Goal: Book appointment/travel/reservation

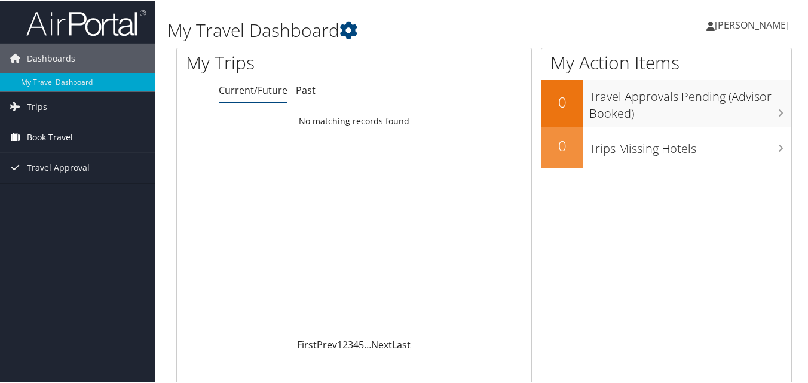
click at [33, 135] on span "Book Travel" at bounding box center [50, 136] width 46 height 30
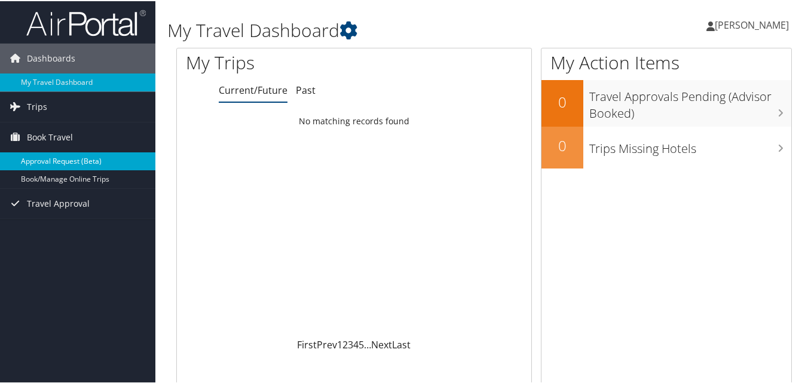
click at [40, 162] on link "Approval Request (Beta)" at bounding box center [77, 160] width 155 height 18
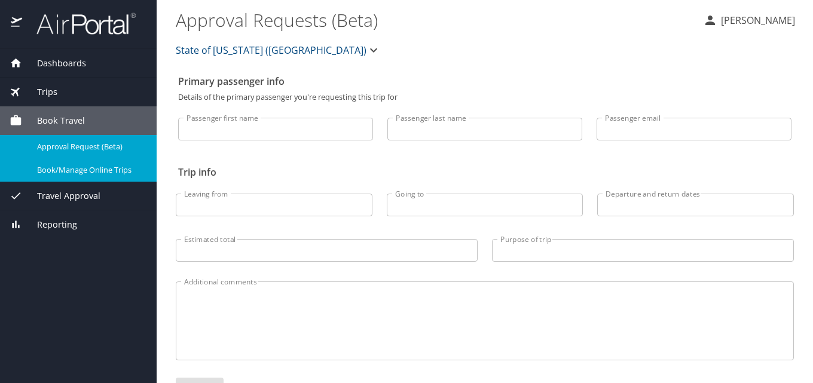
click at [77, 172] on span "Book/Manage Online Trips" at bounding box center [89, 169] width 105 height 11
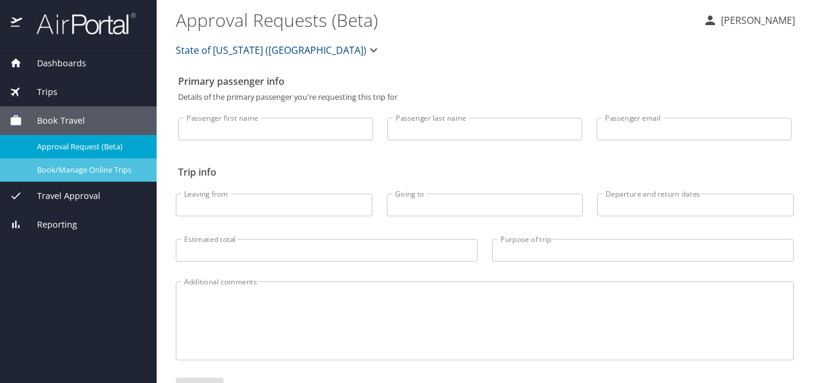
click at [90, 169] on span "Book/Manage Online Trips" at bounding box center [89, 169] width 105 height 11
